Goal: Transaction & Acquisition: Download file/media

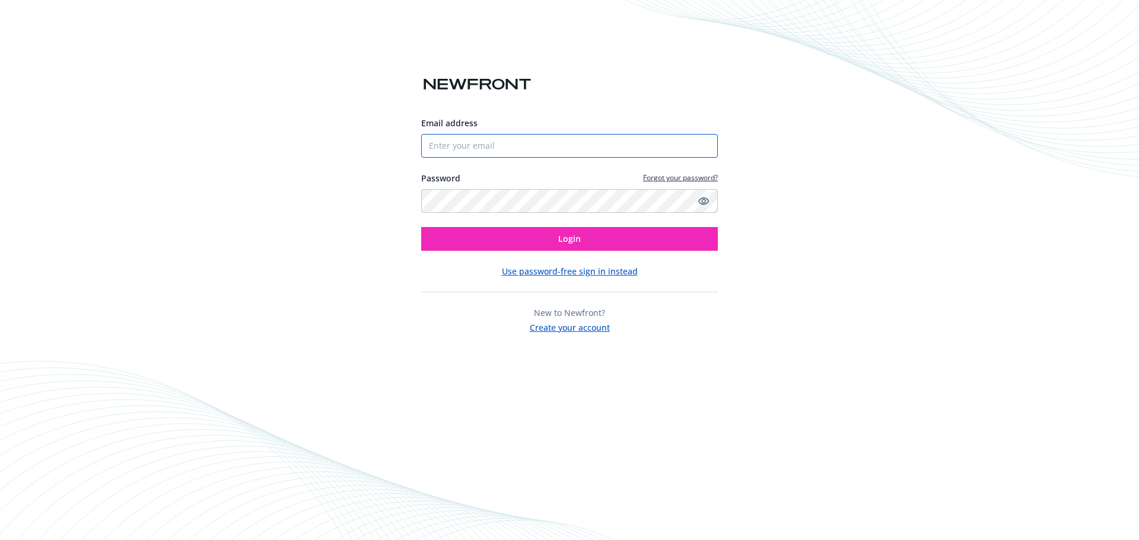
click at [610, 145] on input "Email address" at bounding box center [569, 146] width 297 height 24
type input "M"
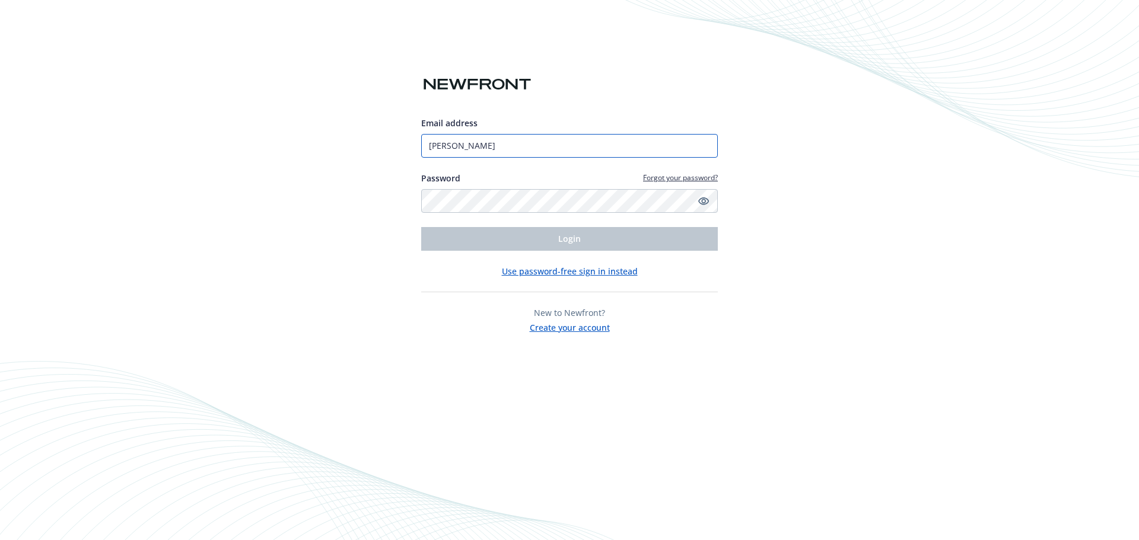
type input "[PERSON_NAME][EMAIL_ADDRESS][PERSON_NAME][DOMAIN_NAME]"
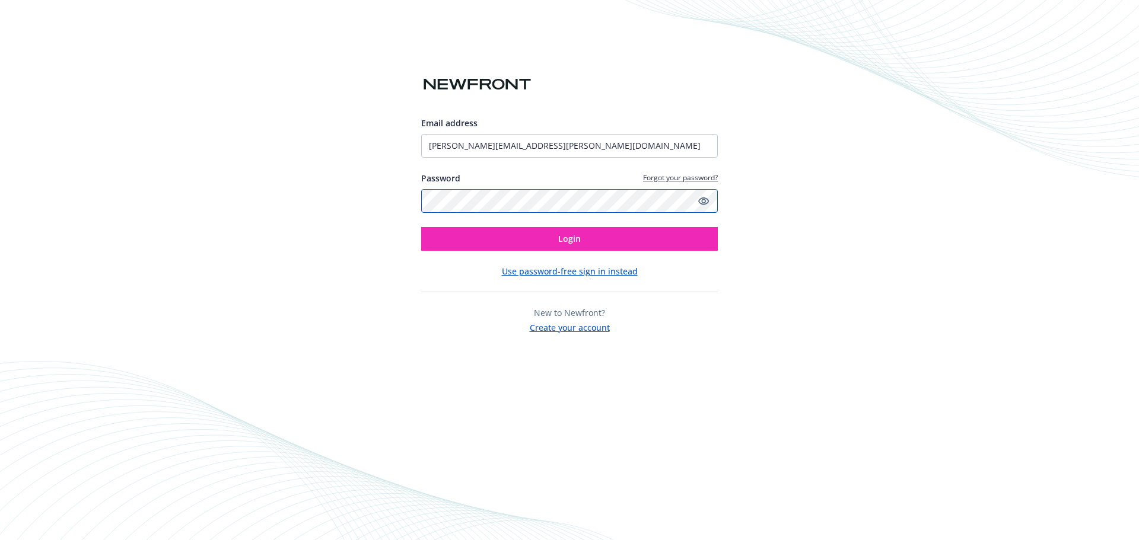
click at [421, 227] on button "Login" at bounding box center [569, 239] width 297 height 24
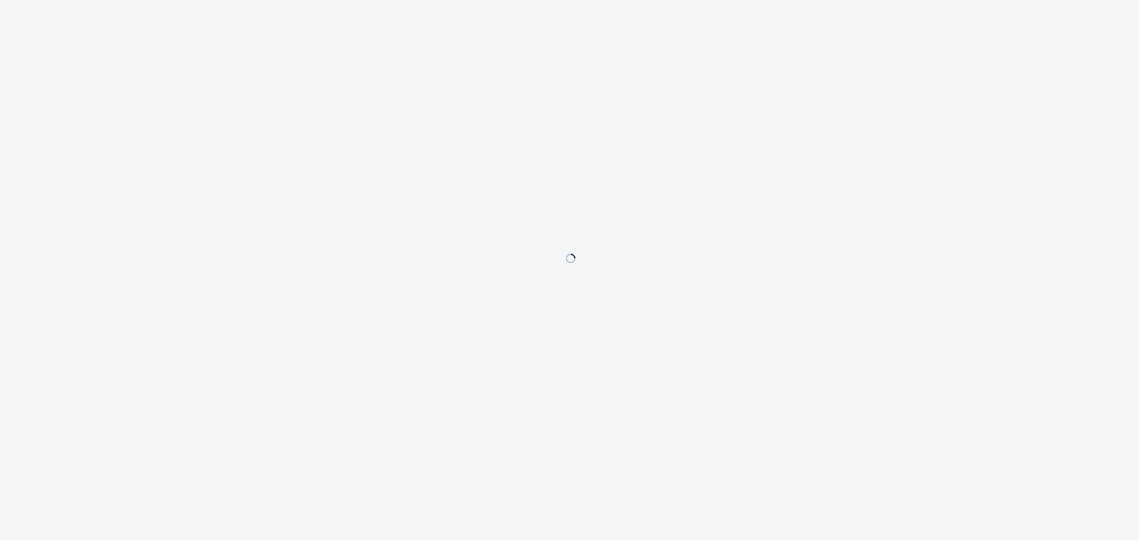
click at [665, 241] on div at bounding box center [569, 270] width 1139 height 540
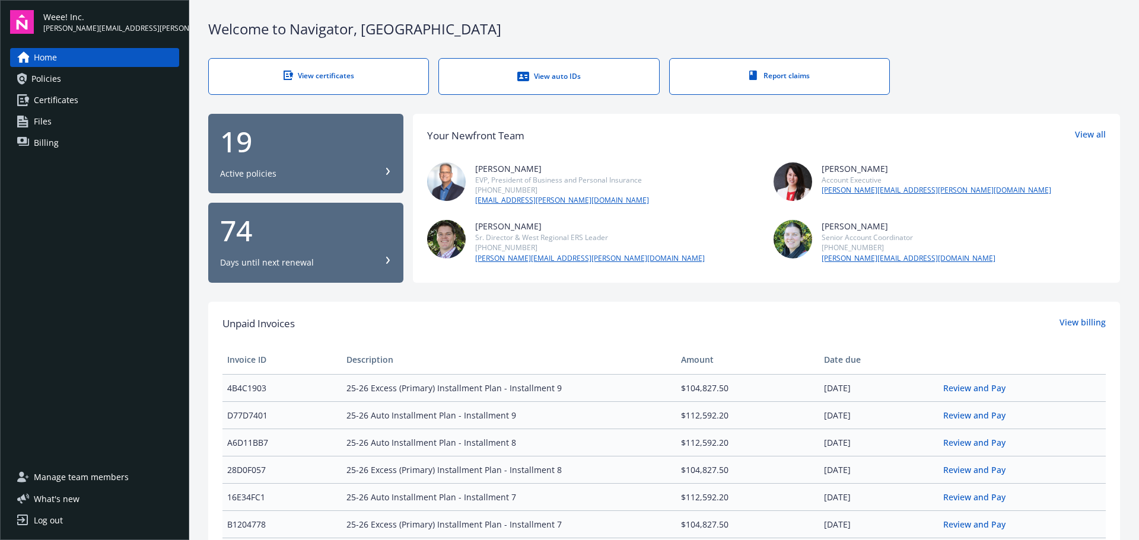
click at [121, 82] on link "Policies" at bounding box center [94, 78] width 169 height 19
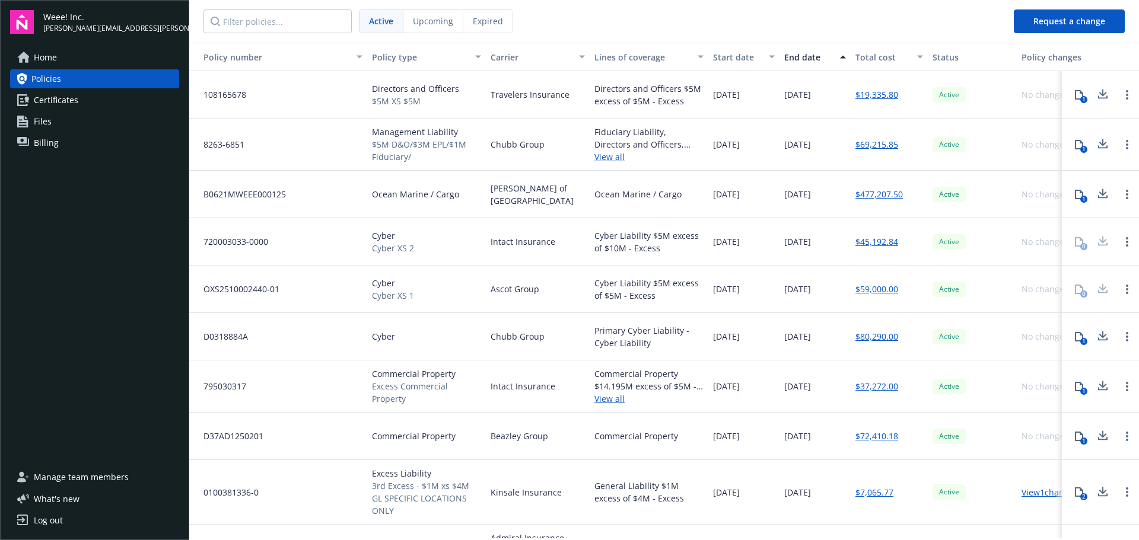
click at [382, 25] on span "Active" at bounding box center [381, 21] width 24 height 12
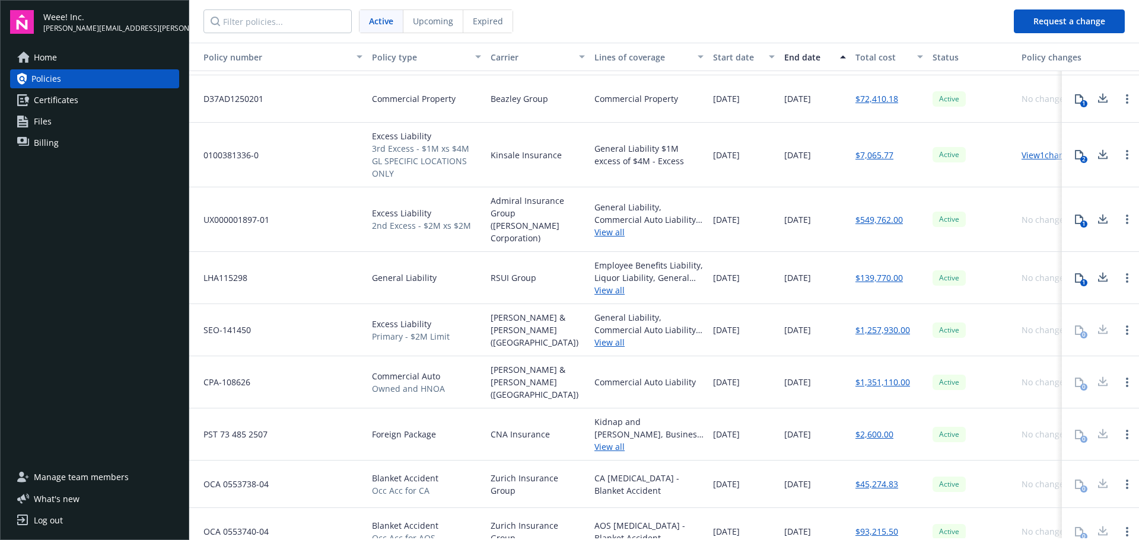
scroll to position [333, 0]
click at [1096, 100] on icon at bounding box center [1103, 98] width 14 height 15
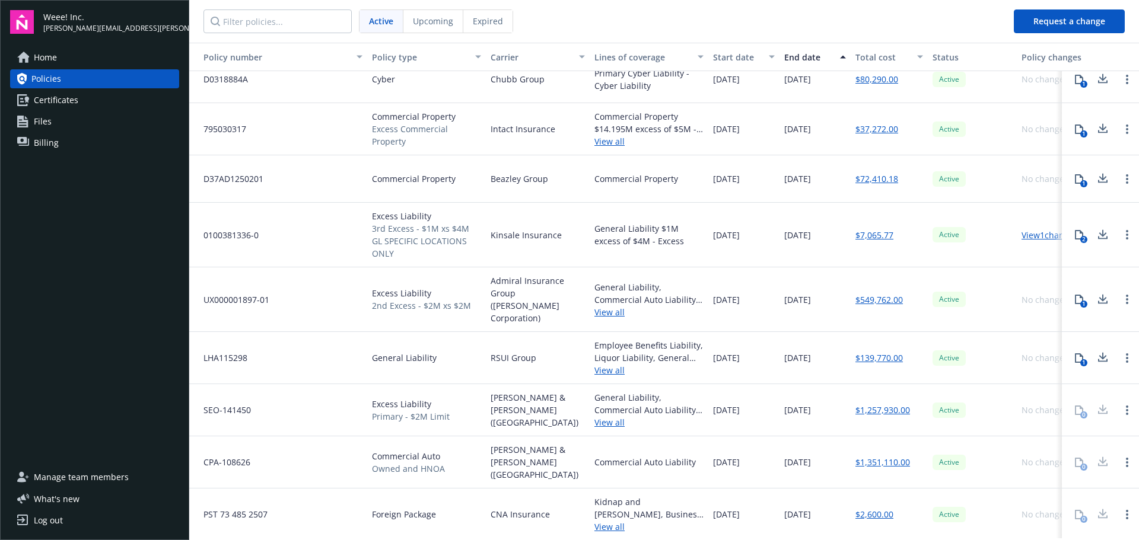
scroll to position [253, 0]
click at [1099, 229] on icon at bounding box center [1103, 232] width 8 height 7
click at [1099, 294] on icon at bounding box center [1103, 297] width 8 height 7
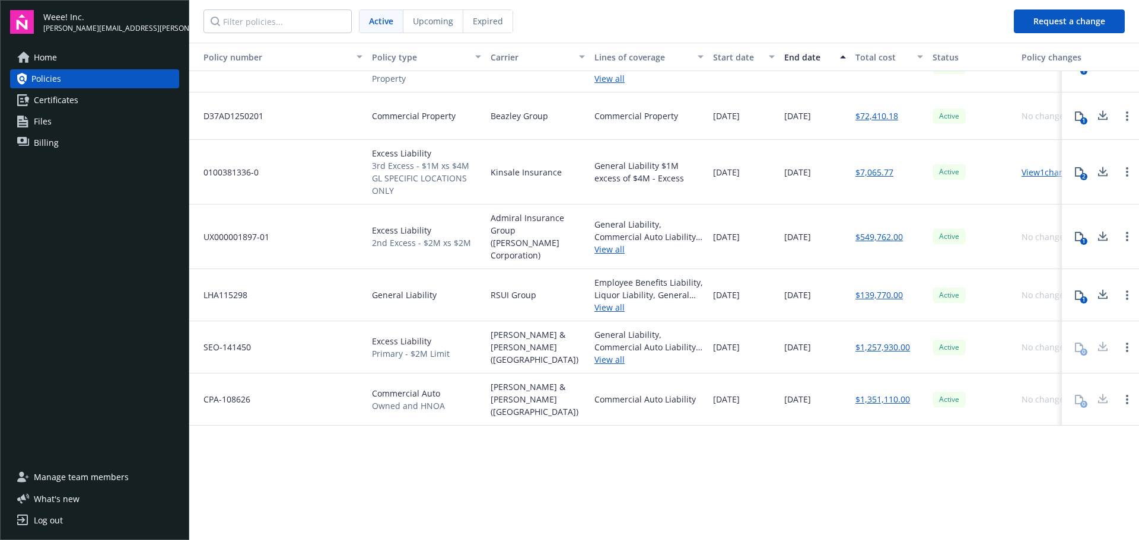
scroll to position [0, 0]
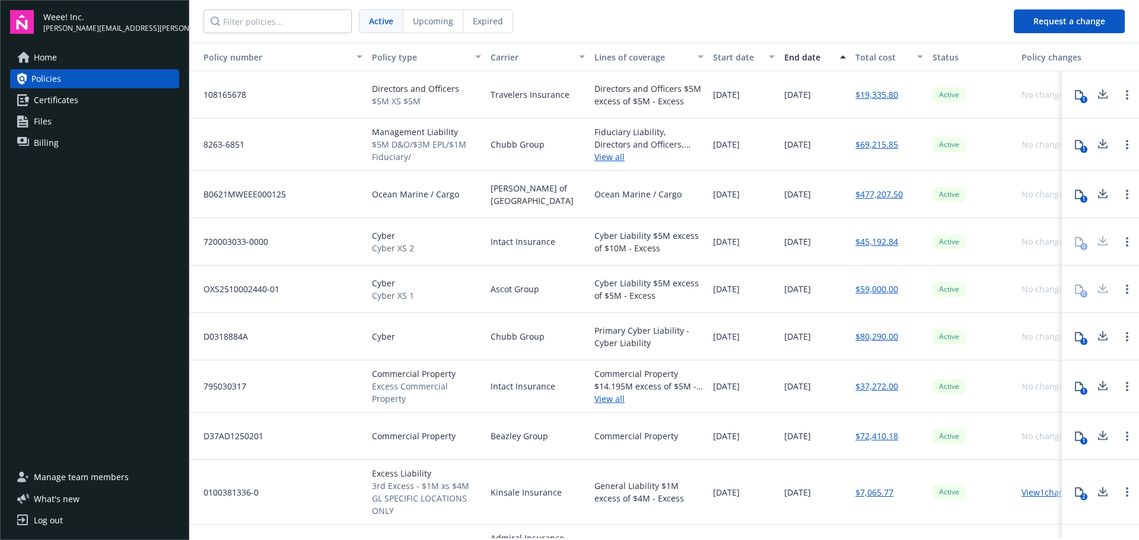
click at [1096, 97] on icon at bounding box center [1103, 94] width 14 height 15
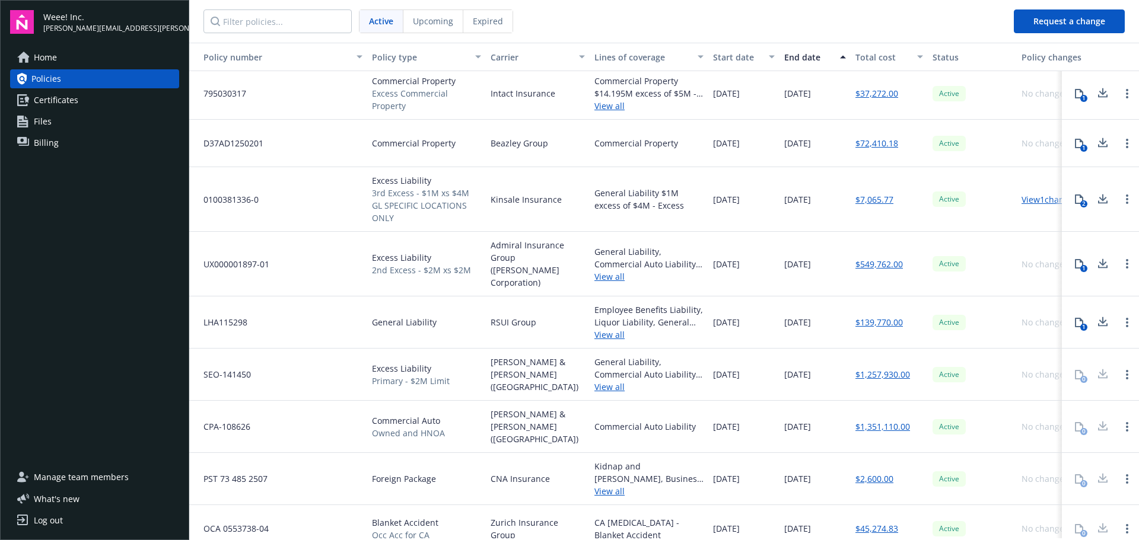
scroll to position [289, 0]
